Goal: Find contact information: Find contact information

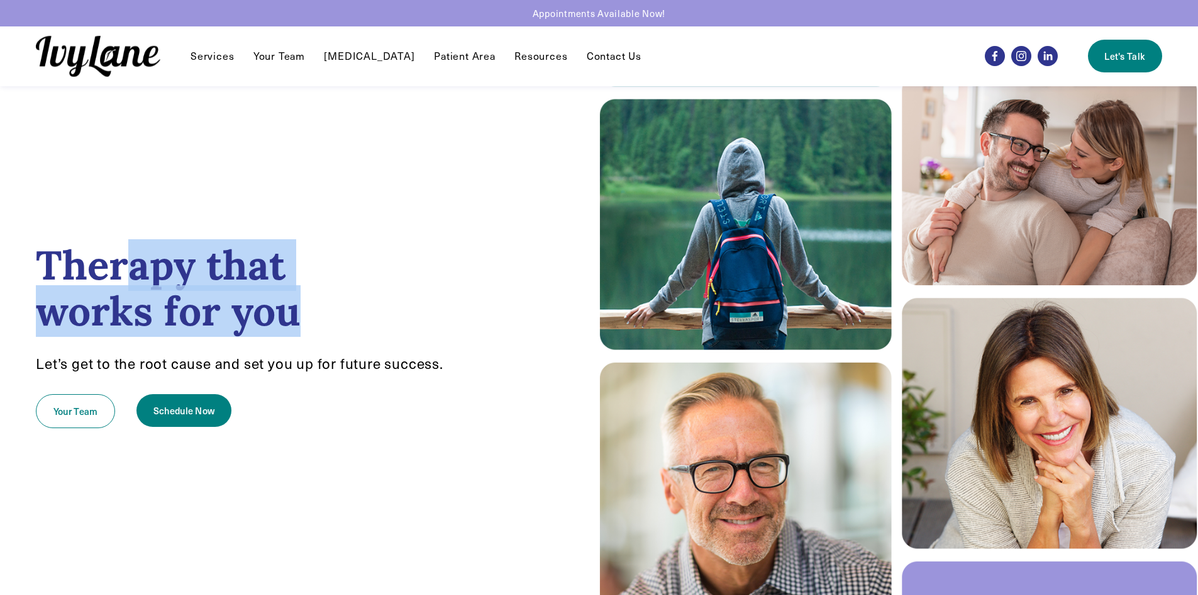
drag, startPoint x: 413, startPoint y: 320, endPoint x: 35, endPoint y: 229, distance: 388.3
click at [60, 252] on h1 "Therapy that works for you" at bounding box center [299, 288] width 527 height 92
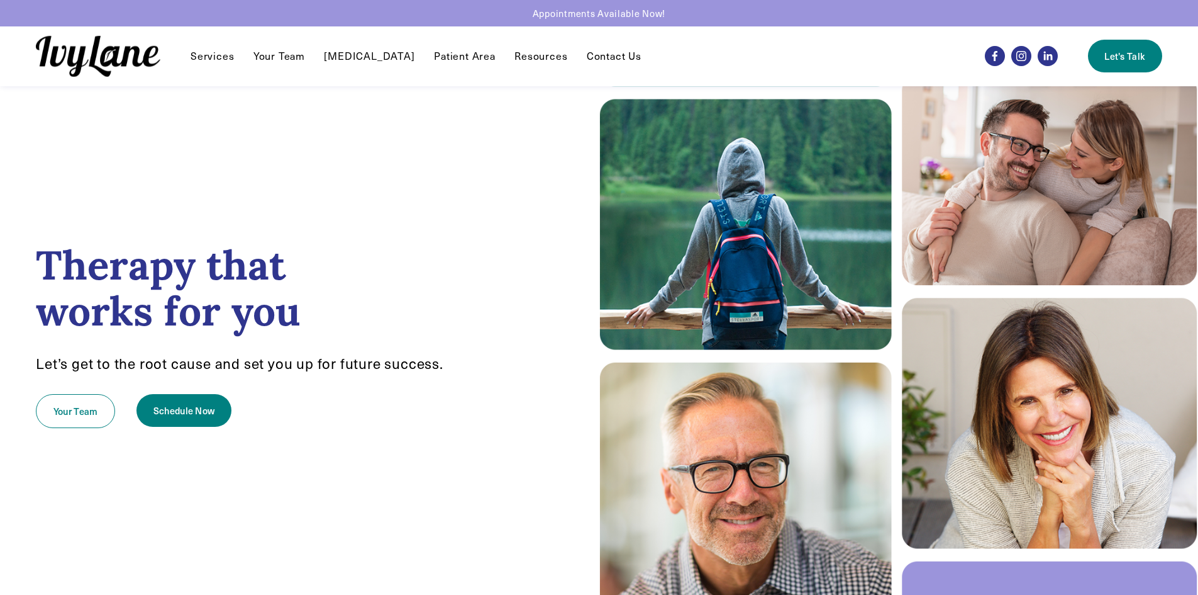
click at [35, 229] on div "Therapy that works for you Let’s get to the root cause and set you up for futur…" at bounding box center [300, 340] width 600 height 437
drag, startPoint x: 28, startPoint y: 218, endPoint x: 454, endPoint y: 398, distance: 462.6
click at [454, 398] on div "Therapy that works for you Let’s get to the root cause and set you up for futur…" at bounding box center [300, 340] width 600 height 437
click at [471, 367] on p "Let’s get to the root cause and set you up for future success." at bounding box center [299, 363] width 527 height 18
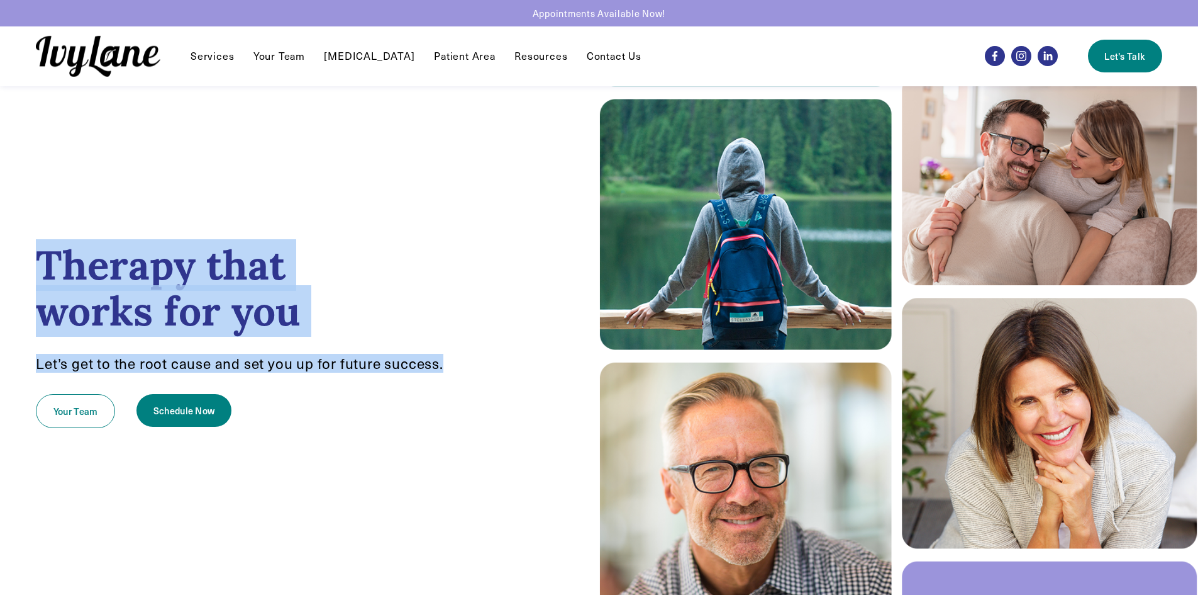
drag, startPoint x: 389, startPoint y: 364, endPoint x: 12, endPoint y: 233, distance: 398.9
click at [21, 240] on div "Therapy that works for you Let’s get to the root cause and set you up for futur…" at bounding box center [300, 340] width 600 height 437
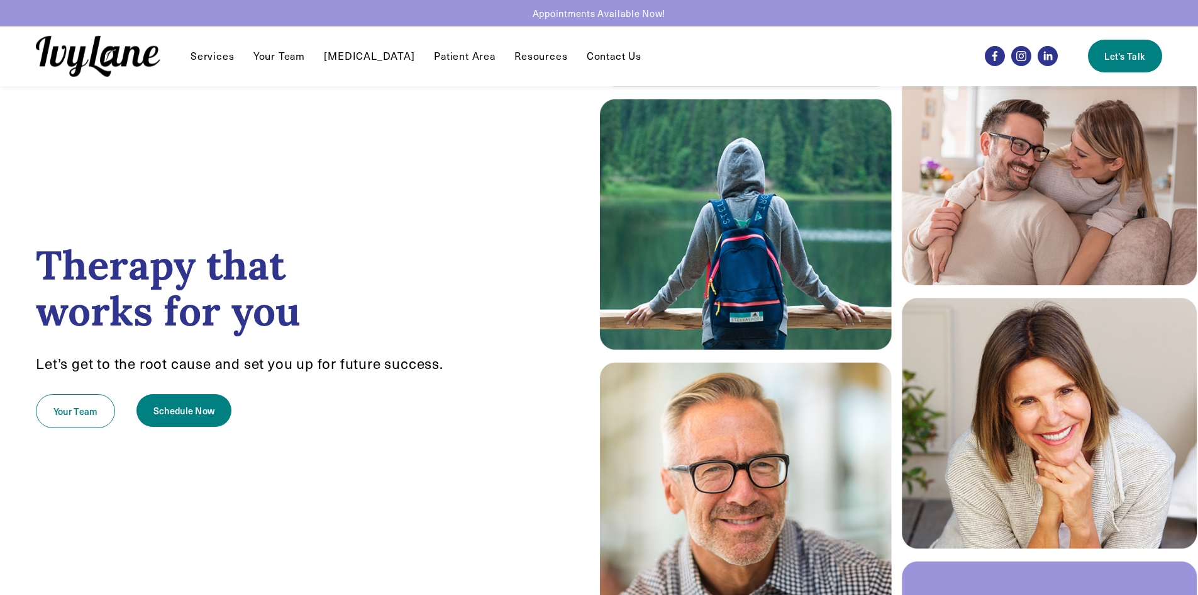
click at [12, 233] on div "Therapy that works for you Let’s get to the root cause and set you up for futur…" at bounding box center [300, 340] width 600 height 437
click at [592, 52] on link "Contact Us" at bounding box center [614, 55] width 55 height 15
drag, startPoint x: 0, startPoint y: 223, endPoint x: 490, endPoint y: 433, distance: 533.2
click at [490, 433] on div "Therapy that works for you Let’s get to the root cause and set you up for futur…" at bounding box center [300, 340] width 600 height 437
click at [481, 400] on div "Your Team Schedule Now" at bounding box center [299, 410] width 549 height 55
